Goal: Task Accomplishment & Management: Manage account settings

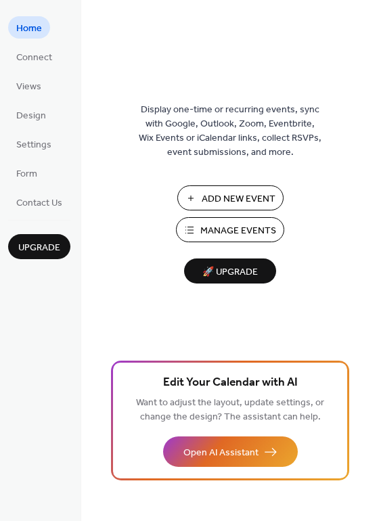
click at [232, 229] on span "Manage Events" at bounding box center [238, 231] width 76 height 14
click at [29, 147] on span "Settings" at bounding box center [33, 145] width 35 height 14
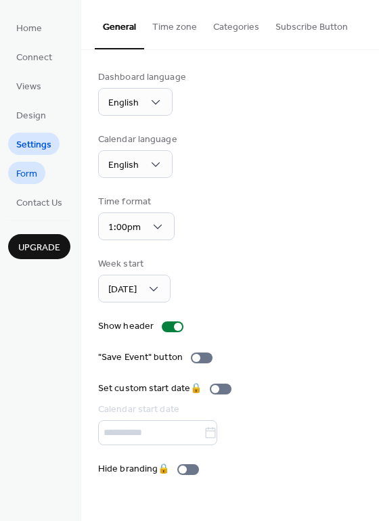
click at [27, 176] on span "Form" at bounding box center [26, 174] width 21 height 14
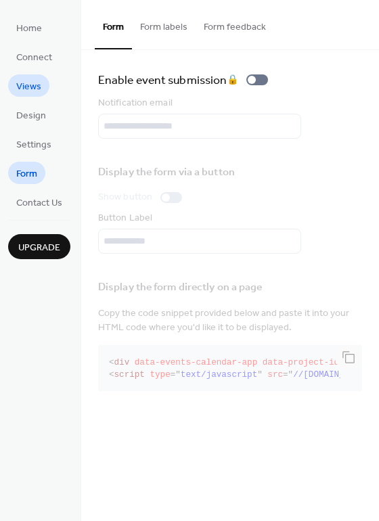
click at [26, 86] on span "Views" at bounding box center [28, 87] width 25 height 14
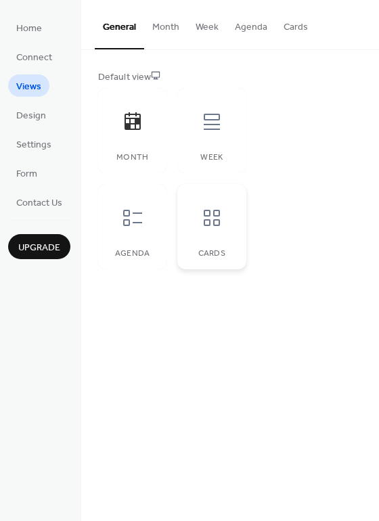
click at [210, 224] on icon at bounding box center [212, 218] width 16 height 16
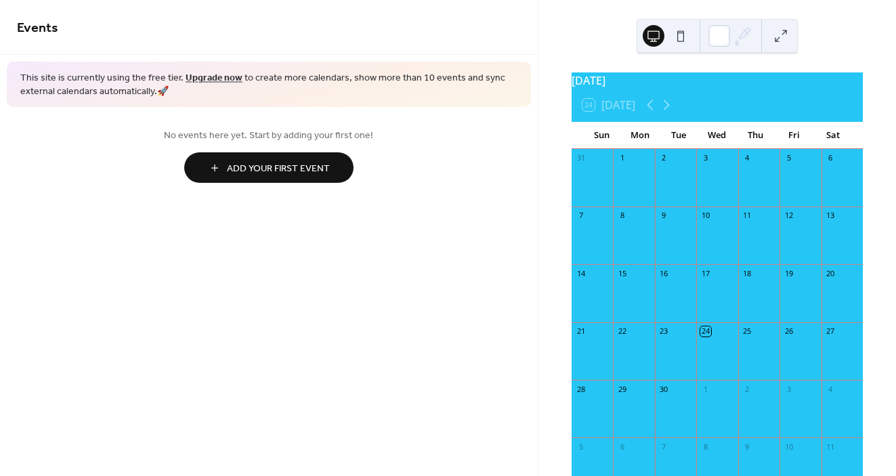
click at [303, 162] on span "Add Your First Event" at bounding box center [278, 169] width 103 height 14
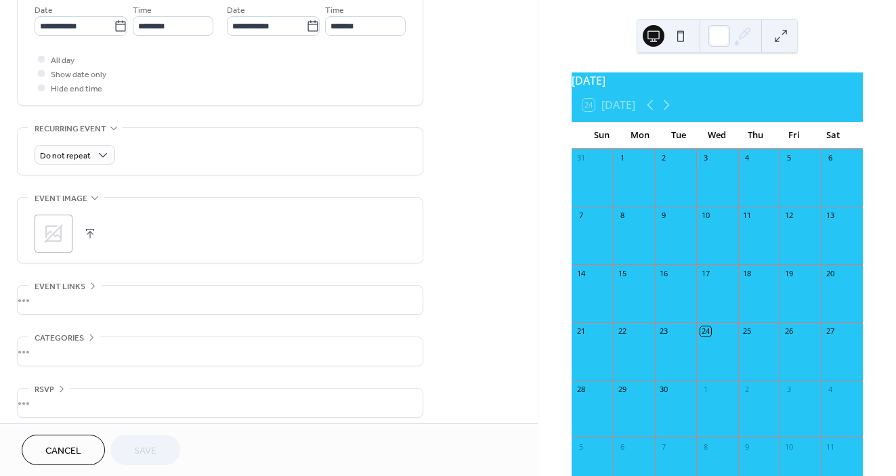
scroll to position [481, 0]
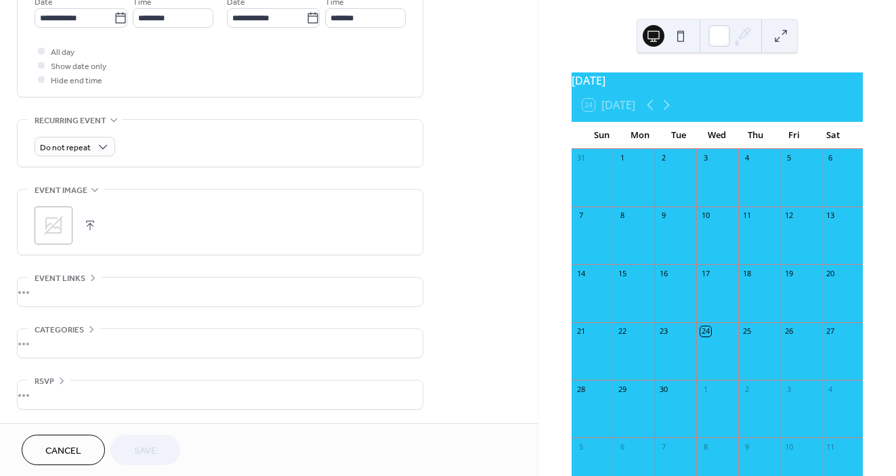
click at [68, 328] on span "Categories" at bounding box center [59, 330] width 49 height 14
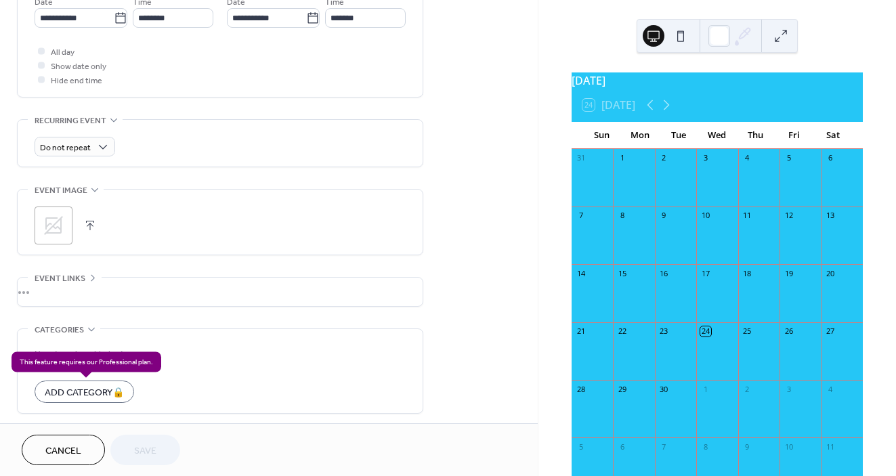
click at [70, 391] on div "Add Category 🔒" at bounding box center [85, 391] width 100 height 22
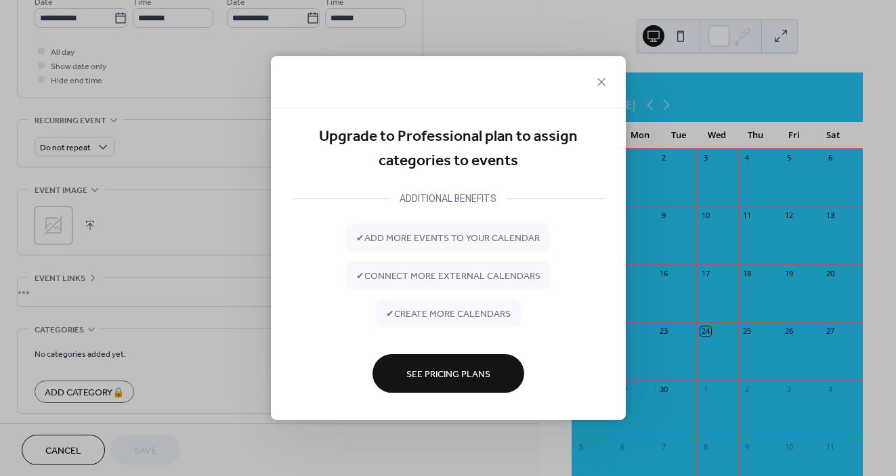
click at [447, 372] on span "See Pricing Plans" at bounding box center [448, 375] width 84 height 14
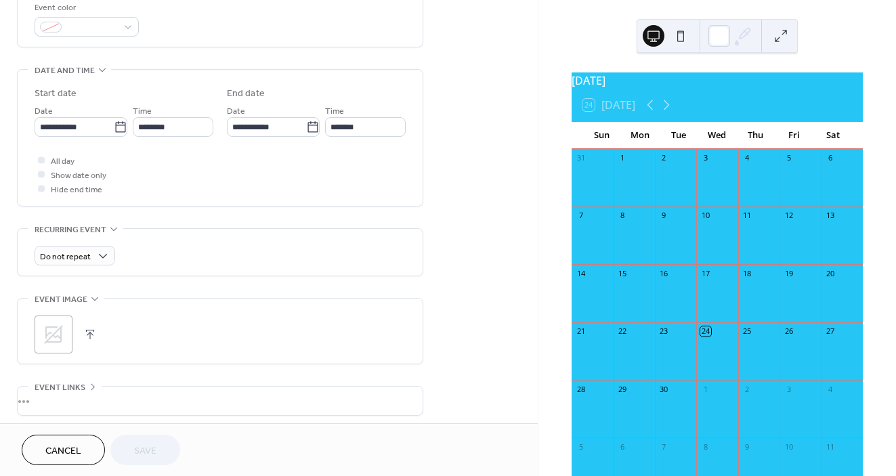
scroll to position [0, 0]
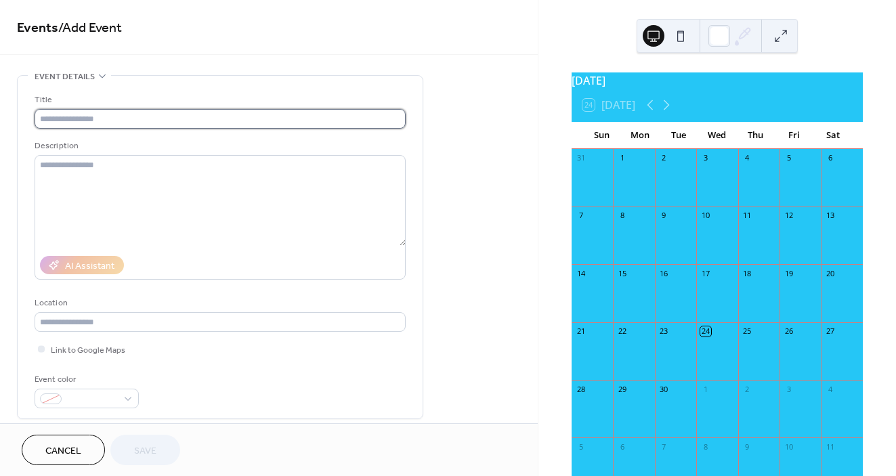
click at [67, 117] on input "text" at bounding box center [220, 119] width 371 height 20
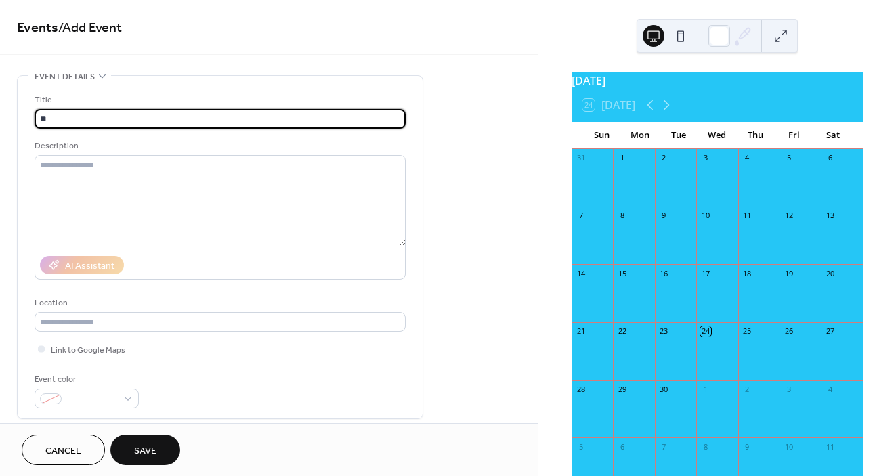
type input "*"
type input "**********"
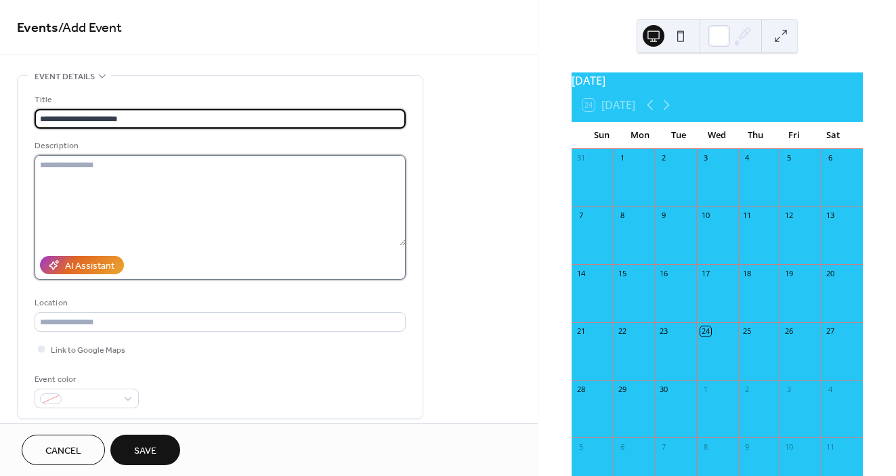
click at [53, 169] on textarea at bounding box center [220, 200] width 371 height 91
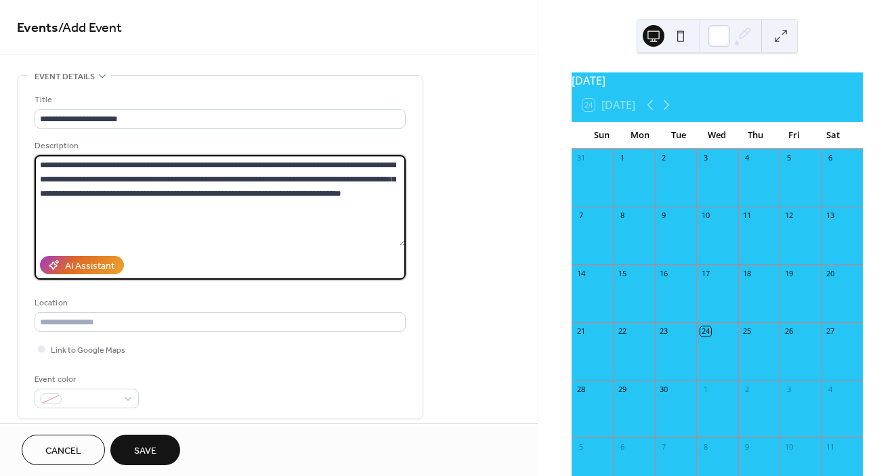
type textarea "**********"
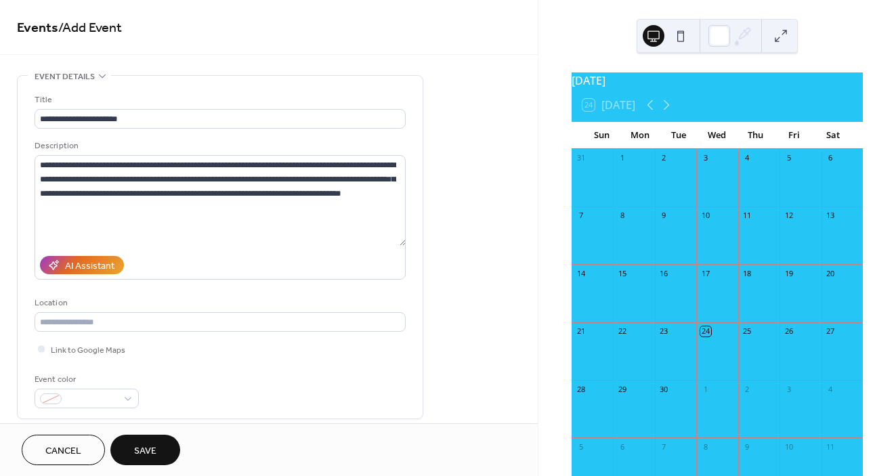
click at [198, 295] on div "**********" at bounding box center [220, 250] width 371 height 315
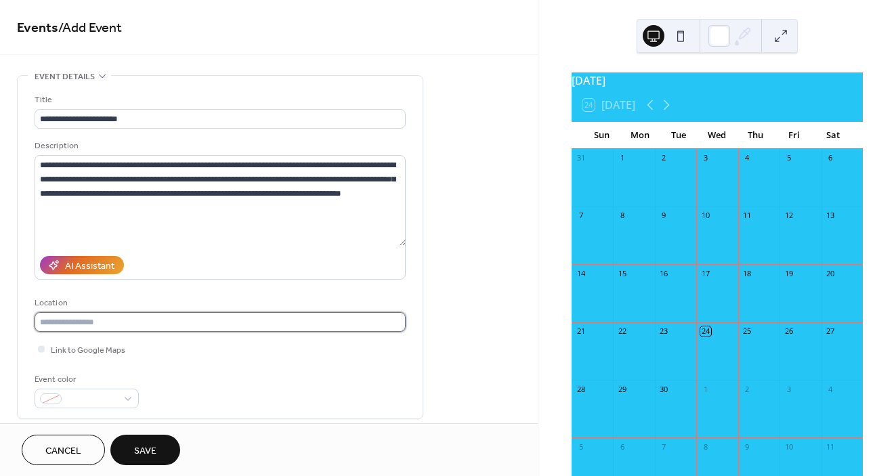
click at [117, 323] on input "text" at bounding box center [220, 322] width 371 height 20
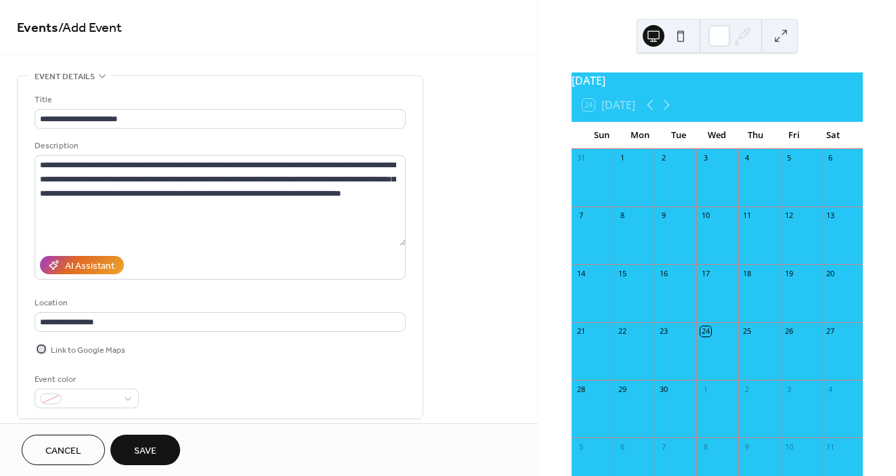
click at [104, 351] on span "Link to Google Maps" at bounding box center [88, 350] width 74 height 14
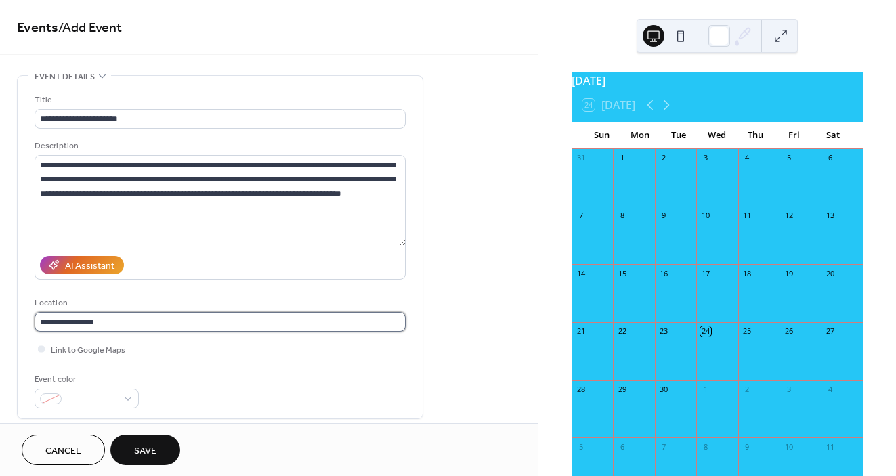
click at [106, 326] on input "**********" at bounding box center [220, 322] width 371 height 20
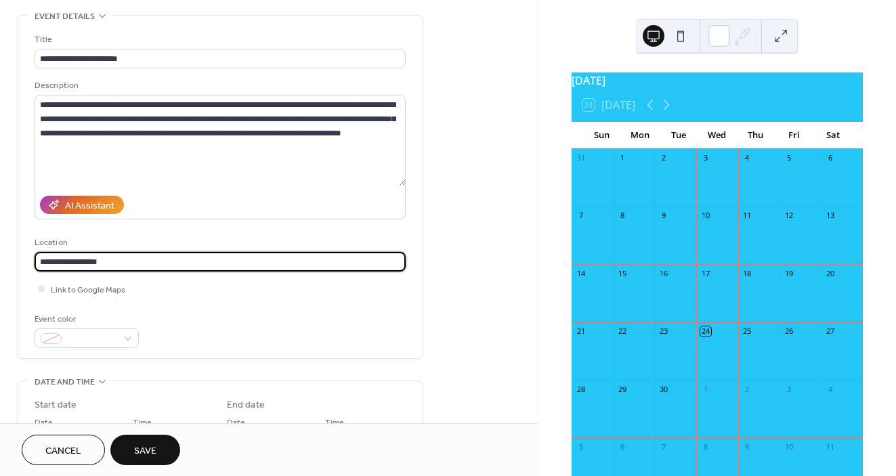
scroll to position [62, 0]
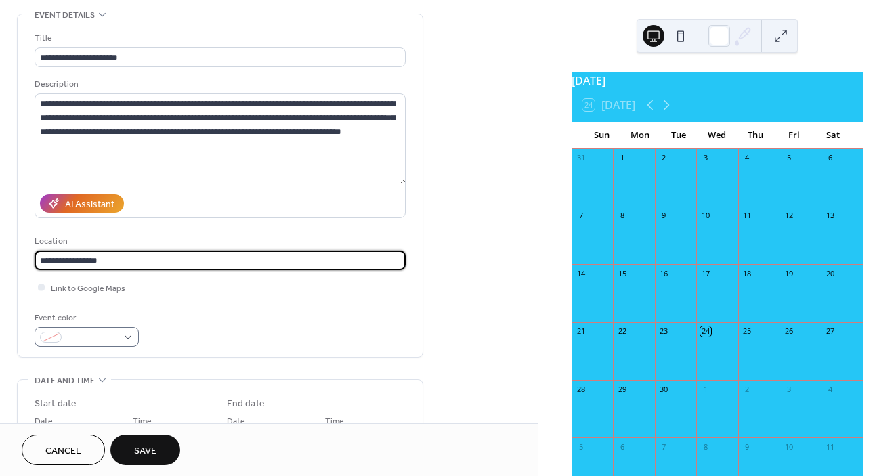
type input "**********"
click at [127, 338] on div at bounding box center [87, 337] width 104 height 20
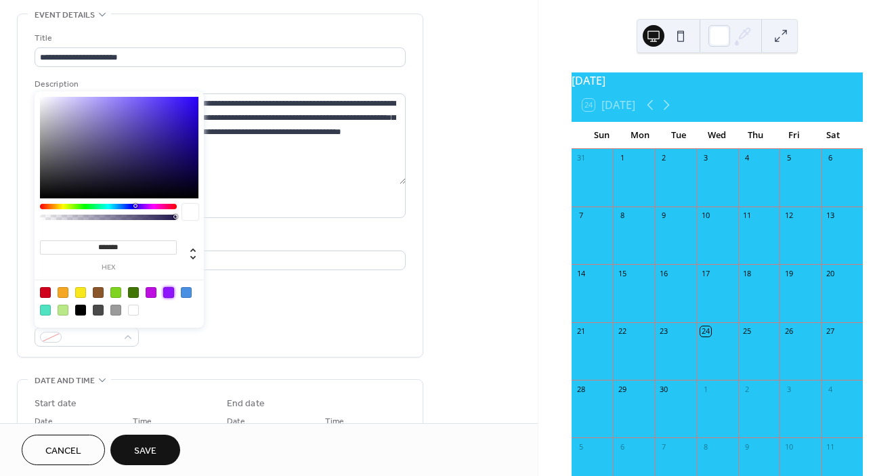
click at [167, 294] on div at bounding box center [168, 292] width 11 height 11
type input "*******"
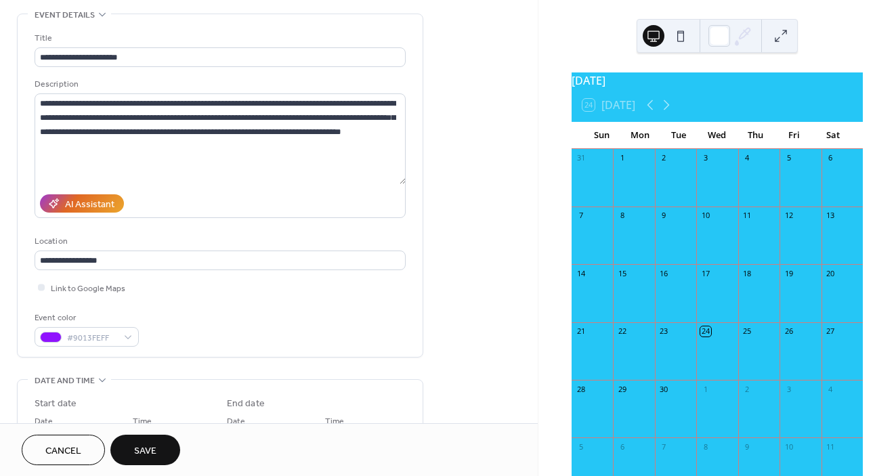
click at [229, 315] on div "Event color #9013FEFF" at bounding box center [220, 329] width 371 height 36
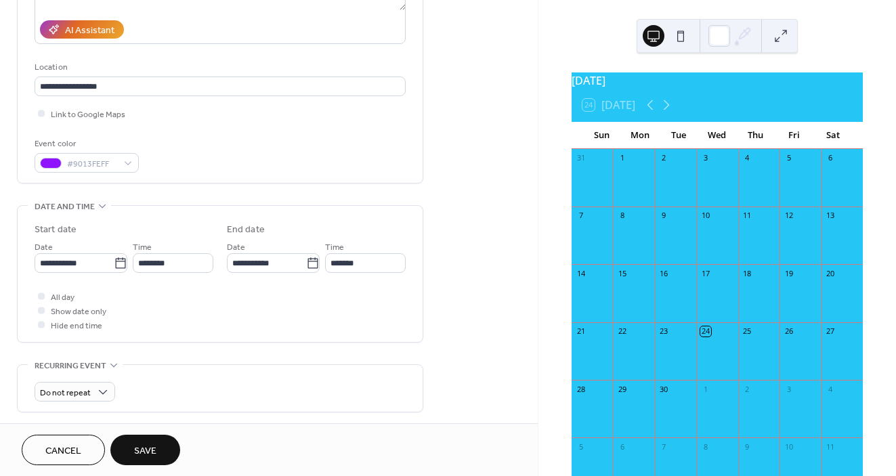
scroll to position [238, 0]
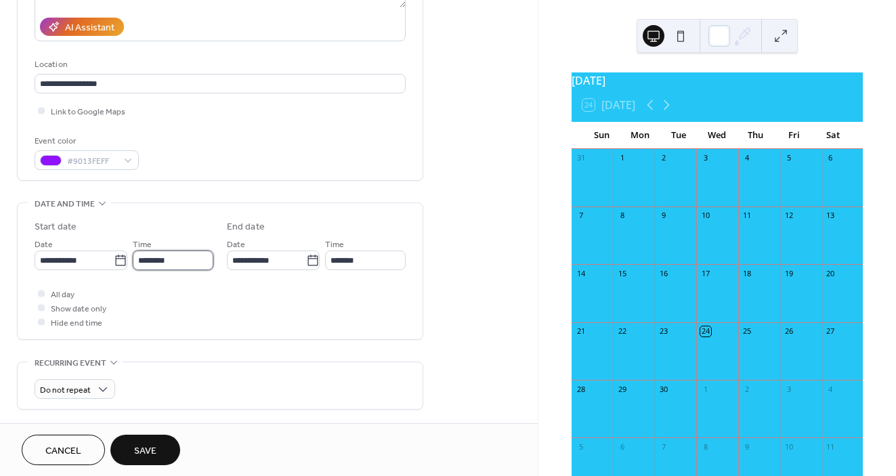
click at [140, 259] on input "********" at bounding box center [173, 260] width 81 height 20
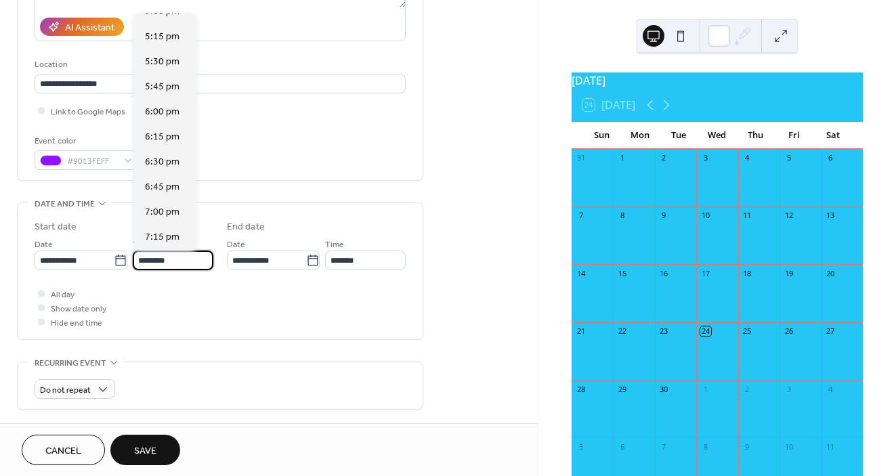
scroll to position [1720, 0]
click at [162, 162] on span "6:30 pm" at bounding box center [162, 161] width 35 height 14
type input "*******"
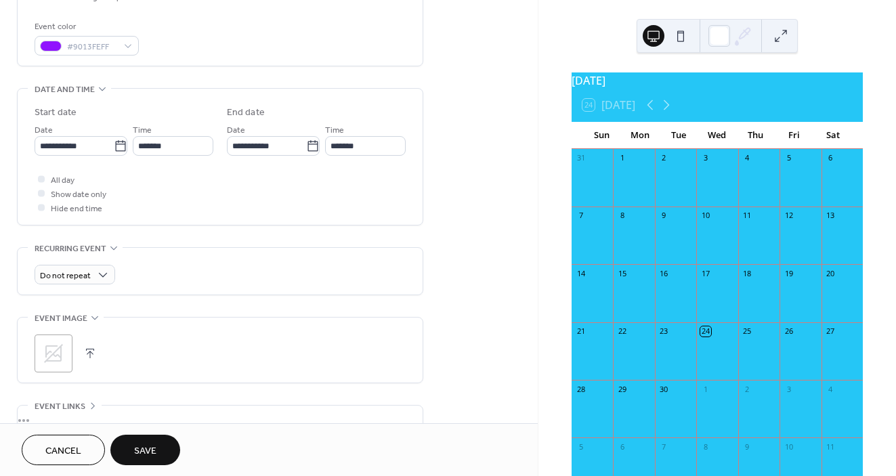
scroll to position [368, 0]
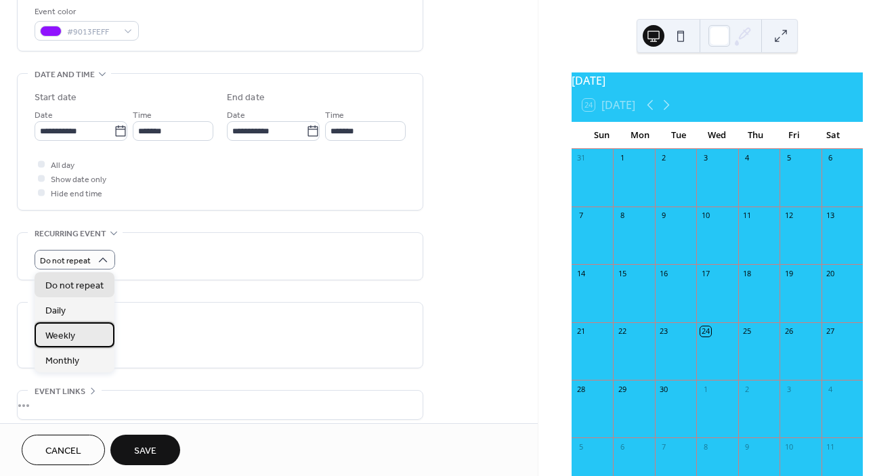
click at [72, 338] on span "Weekly" at bounding box center [60, 336] width 30 height 14
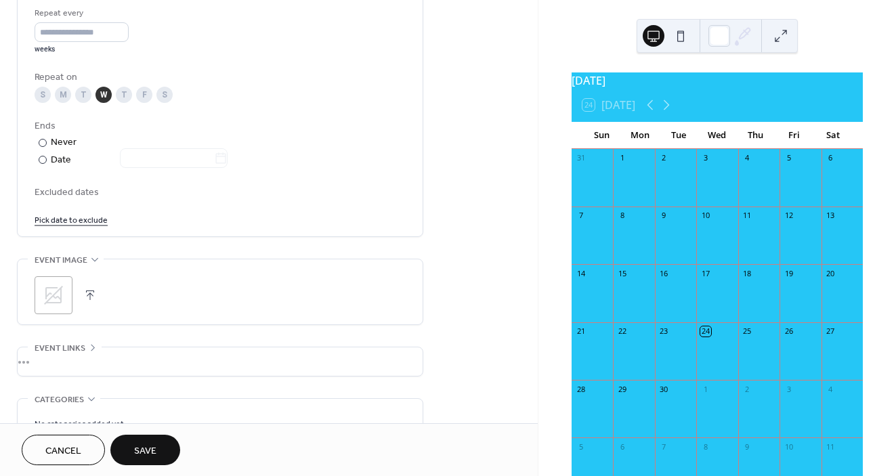
scroll to position [665, 0]
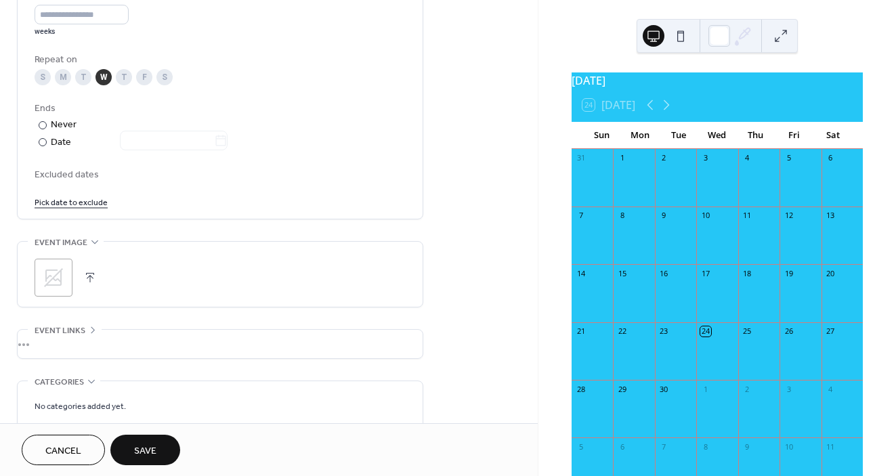
click at [36, 267] on div ";" at bounding box center [54, 278] width 38 height 38
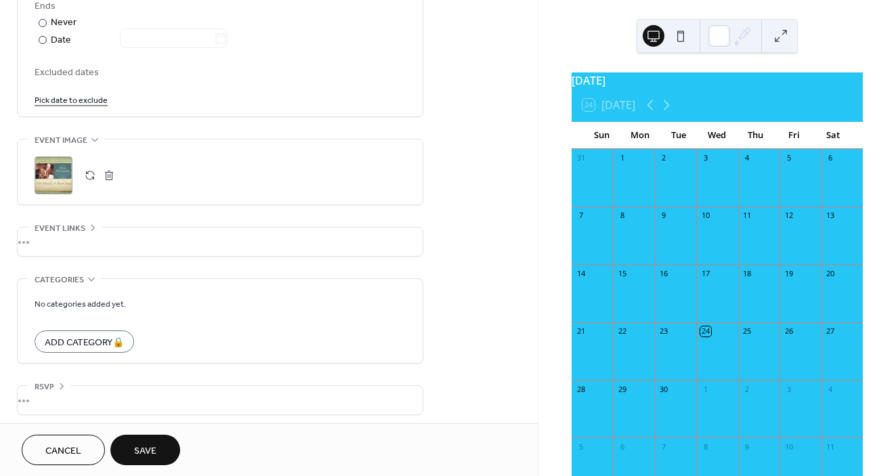
scroll to position [772, 0]
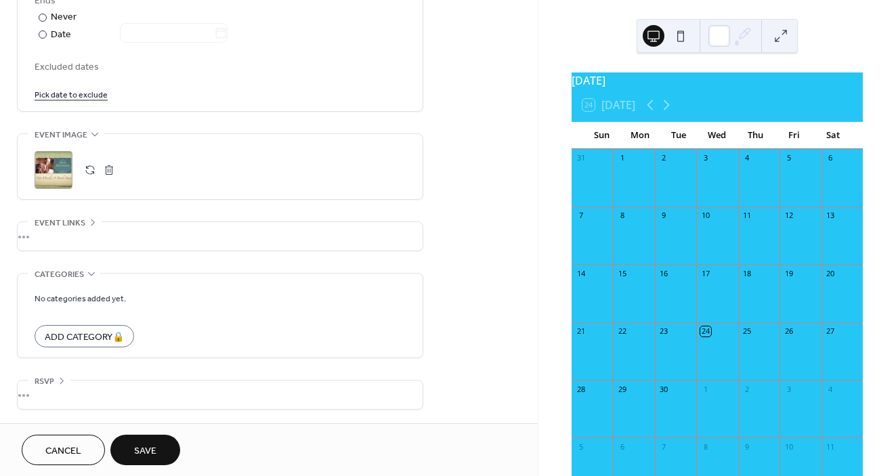
click at [61, 380] on div "•••" at bounding box center [220, 394] width 405 height 28
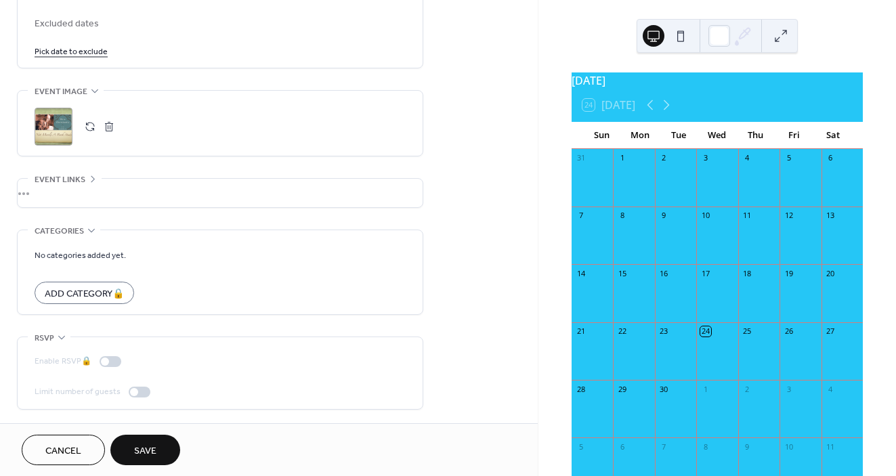
click at [148, 444] on span "Save" at bounding box center [145, 451] width 22 height 14
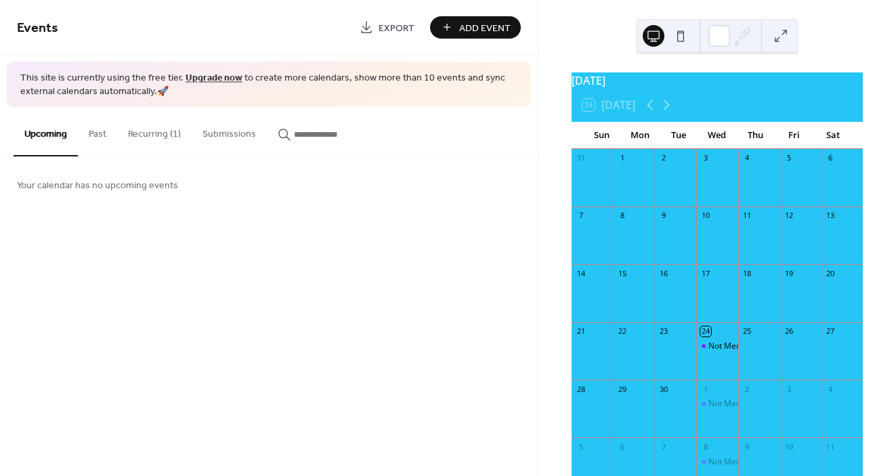
click at [685, 33] on button at bounding box center [681, 36] width 22 height 22
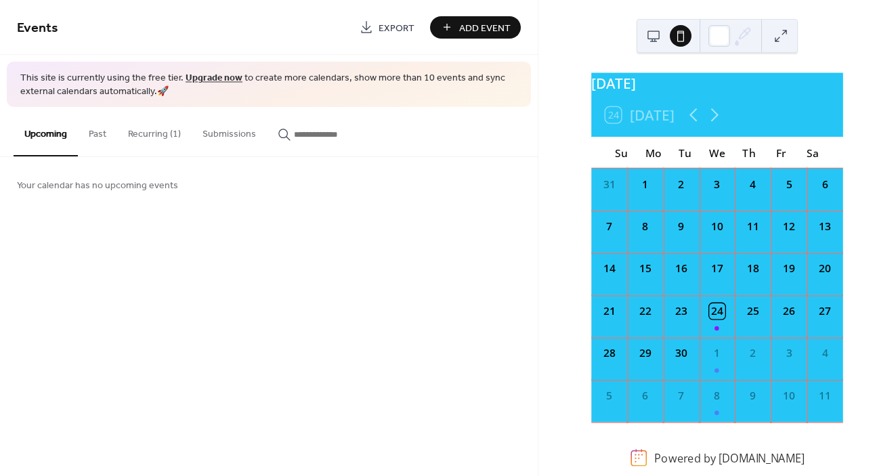
click at [655, 32] on button at bounding box center [653, 36] width 22 height 22
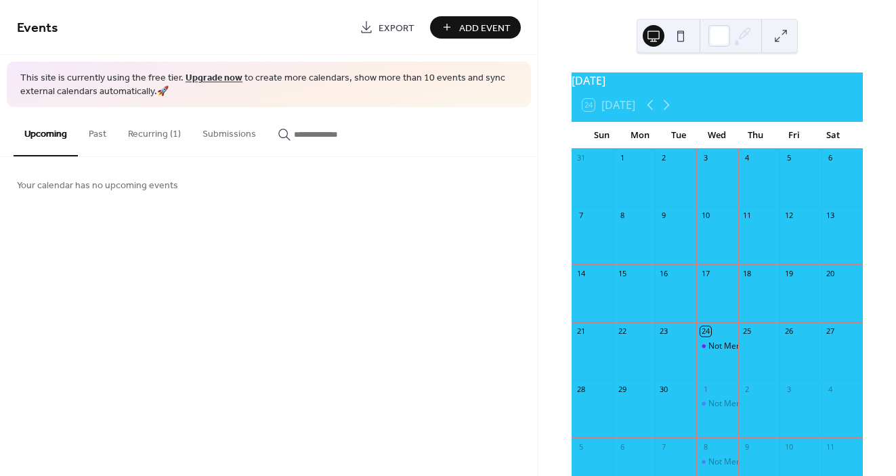
click at [634, 186] on div at bounding box center [633, 184] width 41 height 35
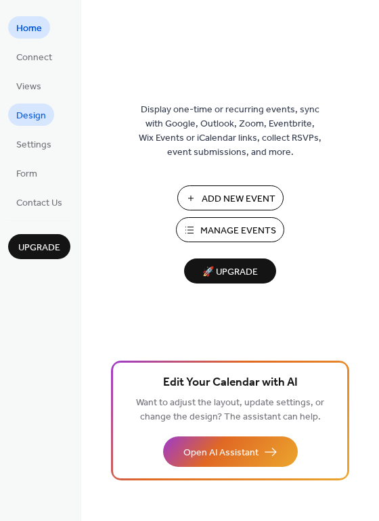
click at [32, 109] on span "Design" at bounding box center [31, 116] width 30 height 14
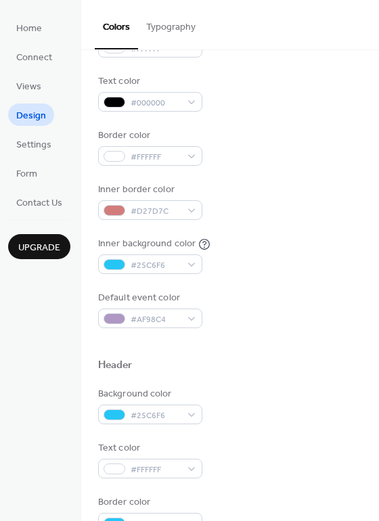
scroll to position [165, 0]
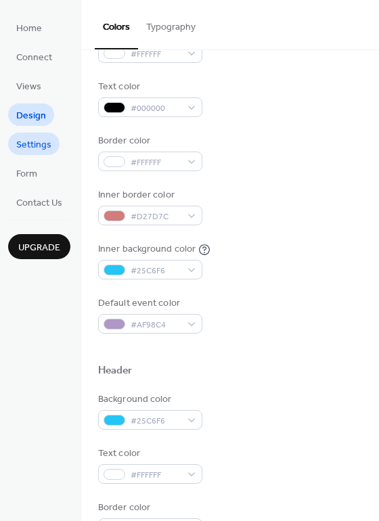
click at [32, 148] on span "Settings" at bounding box center [33, 145] width 35 height 14
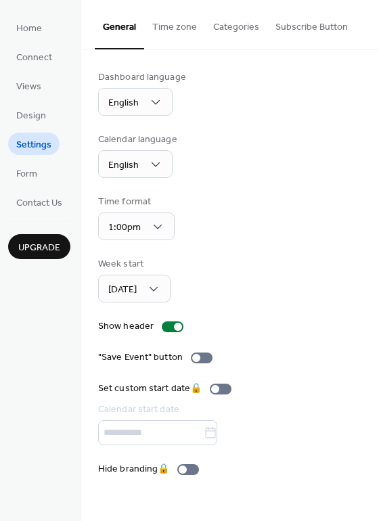
click at [222, 27] on button "Categories" at bounding box center [236, 24] width 62 height 48
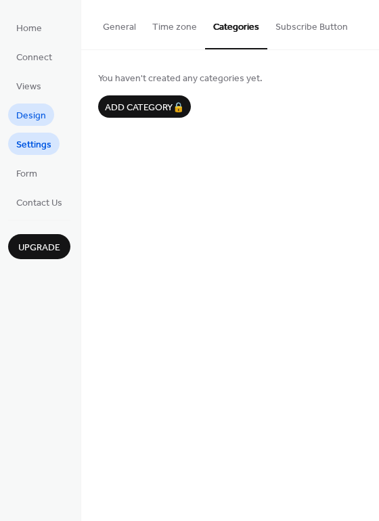
click at [35, 118] on span "Design" at bounding box center [31, 116] width 30 height 14
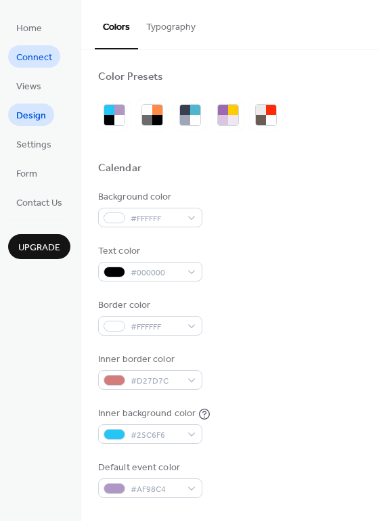
click at [37, 51] on span "Connect" at bounding box center [34, 58] width 36 height 14
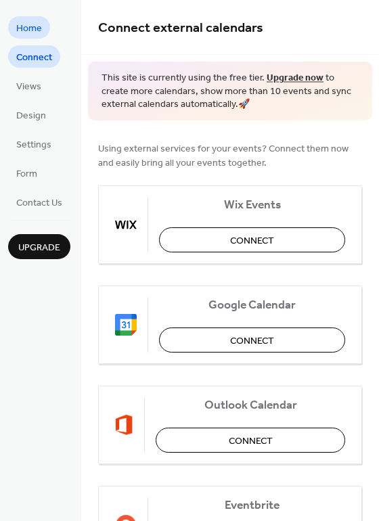
click at [34, 24] on span "Home" at bounding box center [29, 29] width 26 height 14
